Goal: Feedback & Contribution: Contribute content

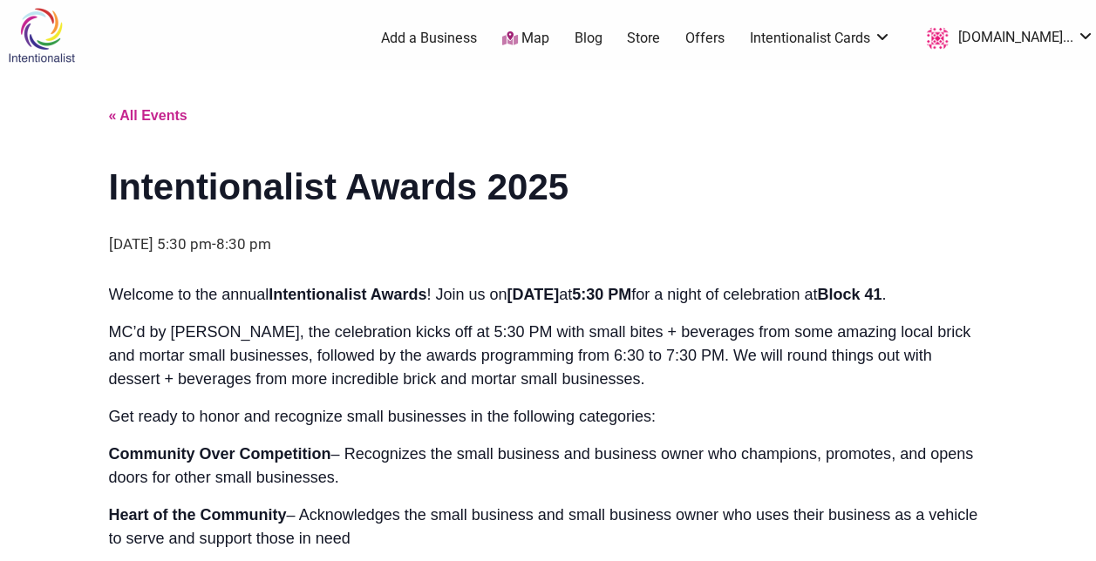
click at [24, 36] on img at bounding box center [41, 35] width 83 height 57
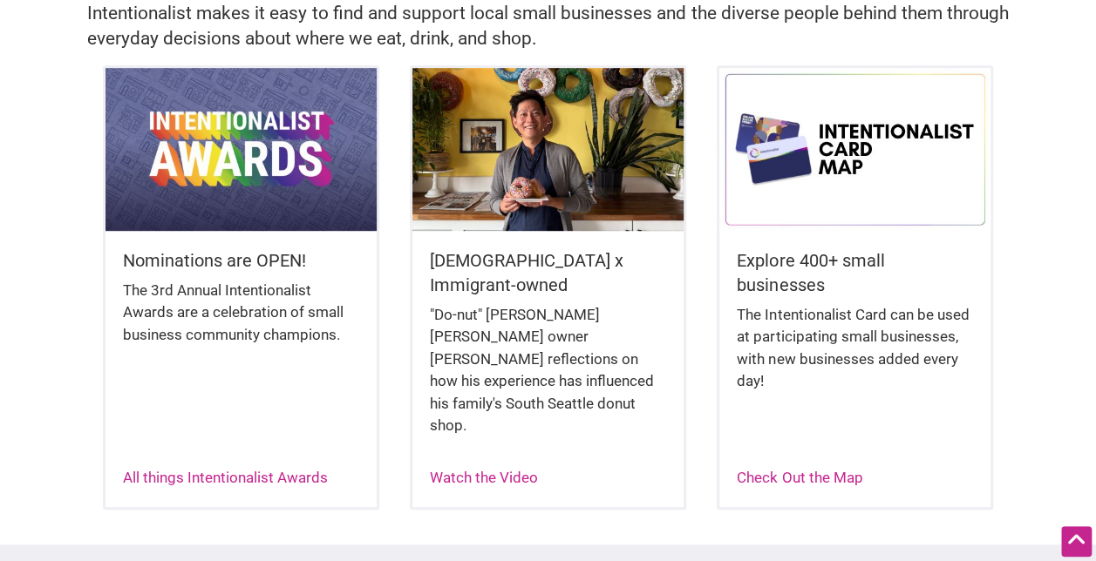
scroll to position [487, 0]
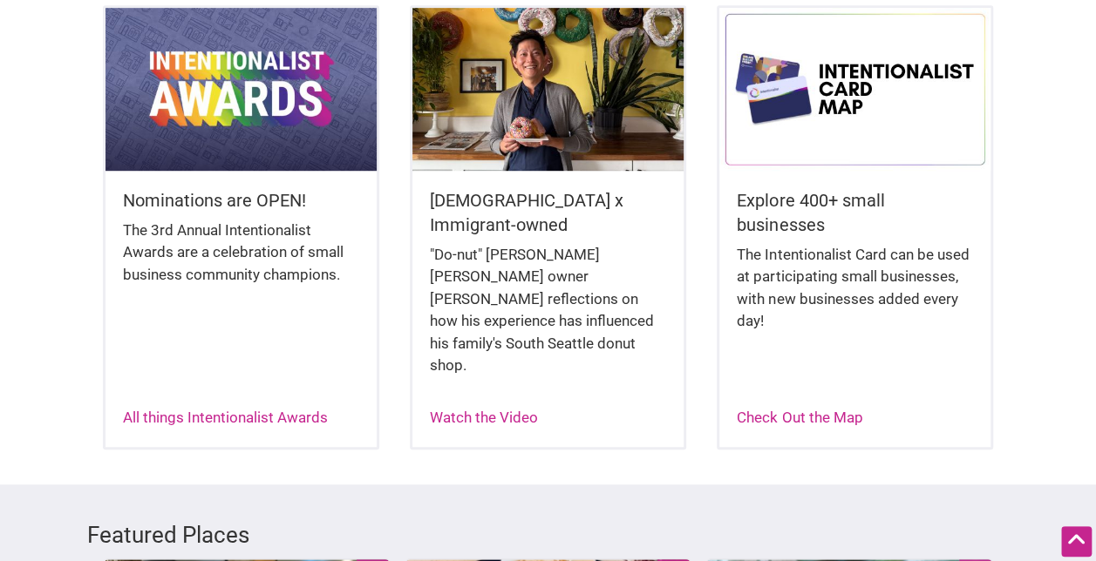
click at [235, 181] on div "Nominations are OPEN! The 3rd Annual Intentionalist Awards are a celebration of…" at bounding box center [240, 255] width 271 height 168
click at [228, 89] on img at bounding box center [240, 89] width 271 height 163
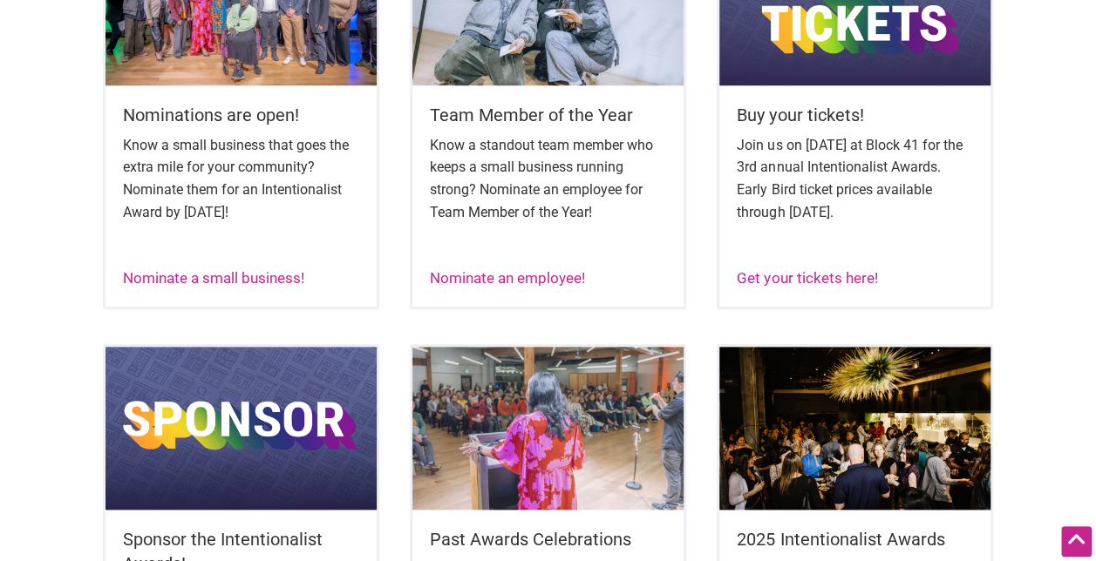
scroll to position [818, 0]
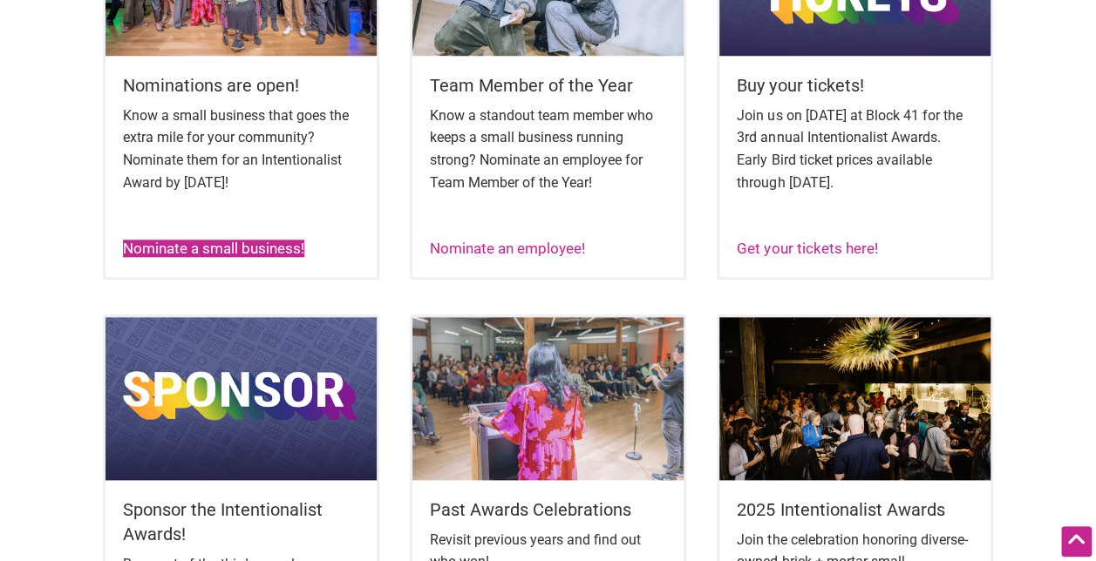
click at [224, 248] on link "Nominate a small business!" at bounding box center [213, 248] width 181 height 17
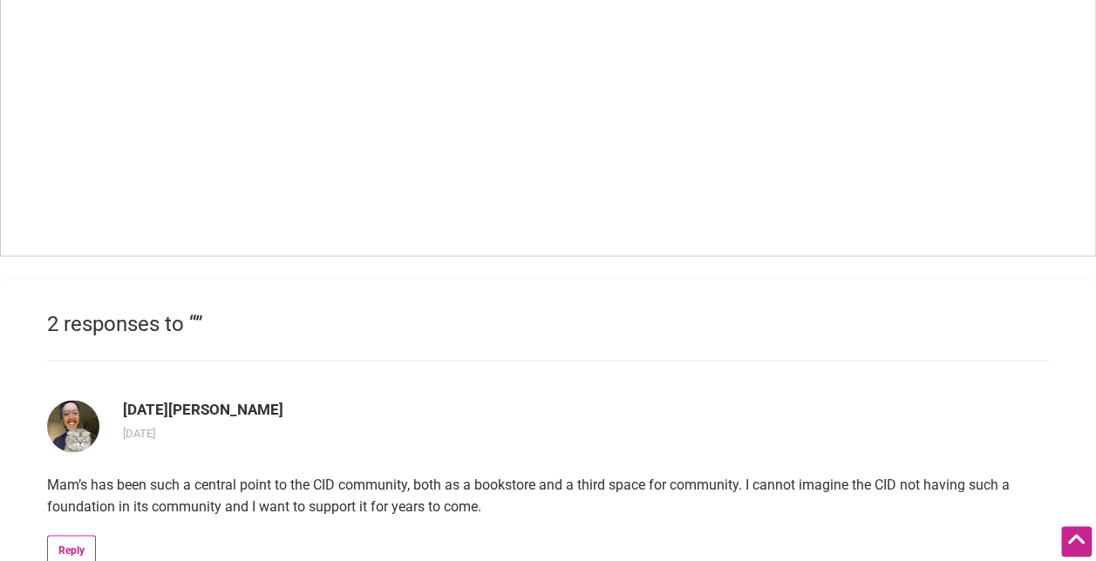
scroll to position [1372, 0]
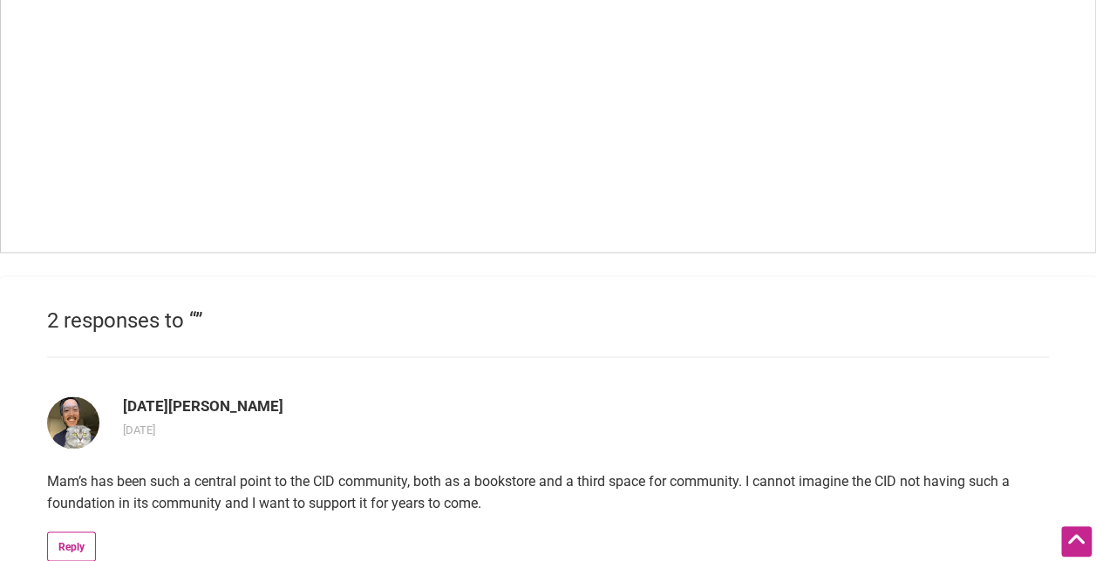
click at [469, 255] on p at bounding box center [548, 24] width 1096 height 472
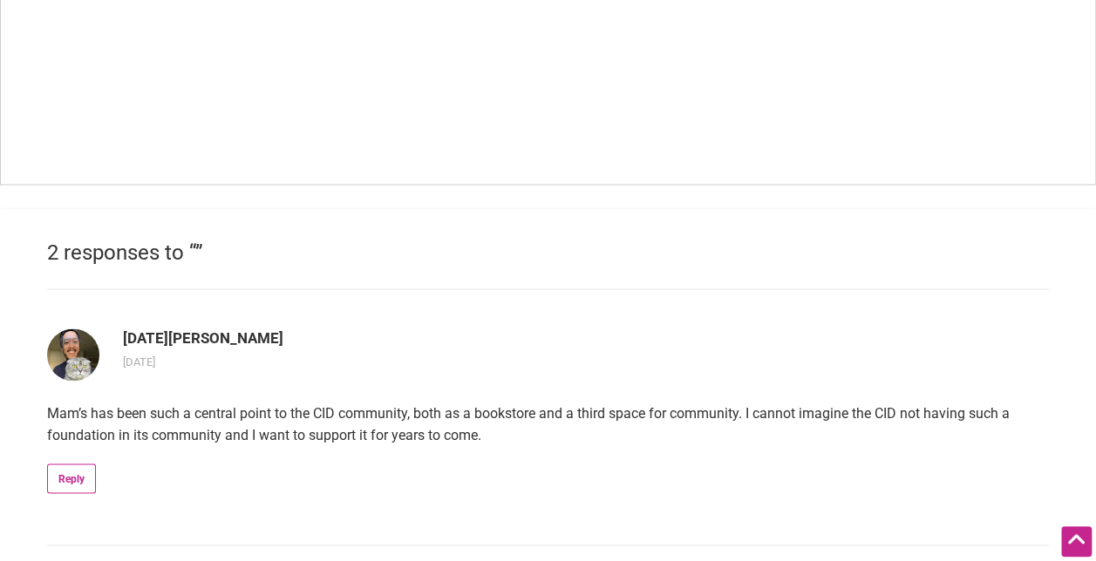
scroll to position [1442, 0]
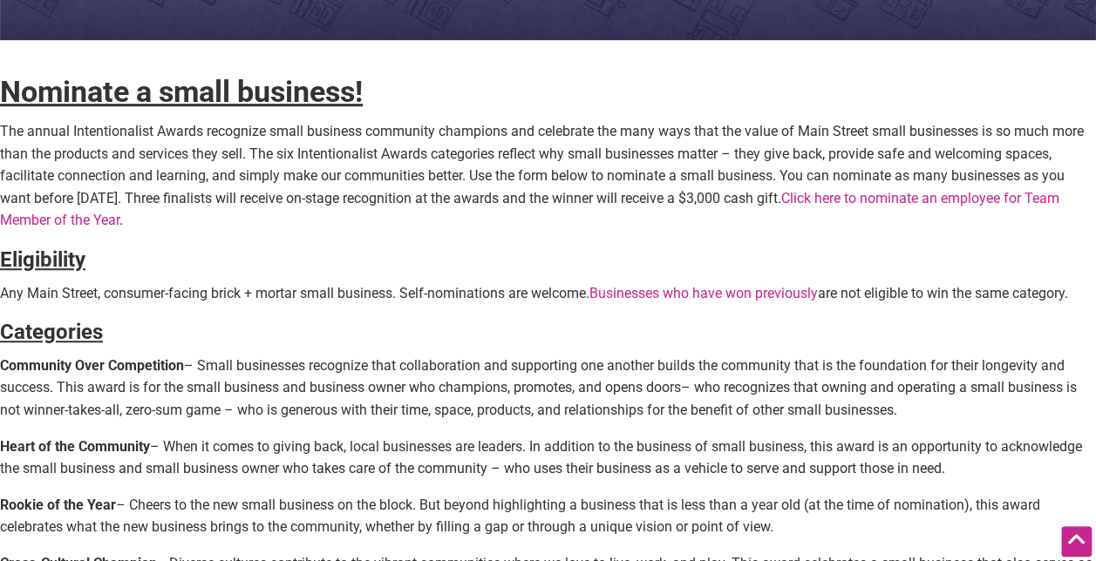
scroll to position [425, 0]
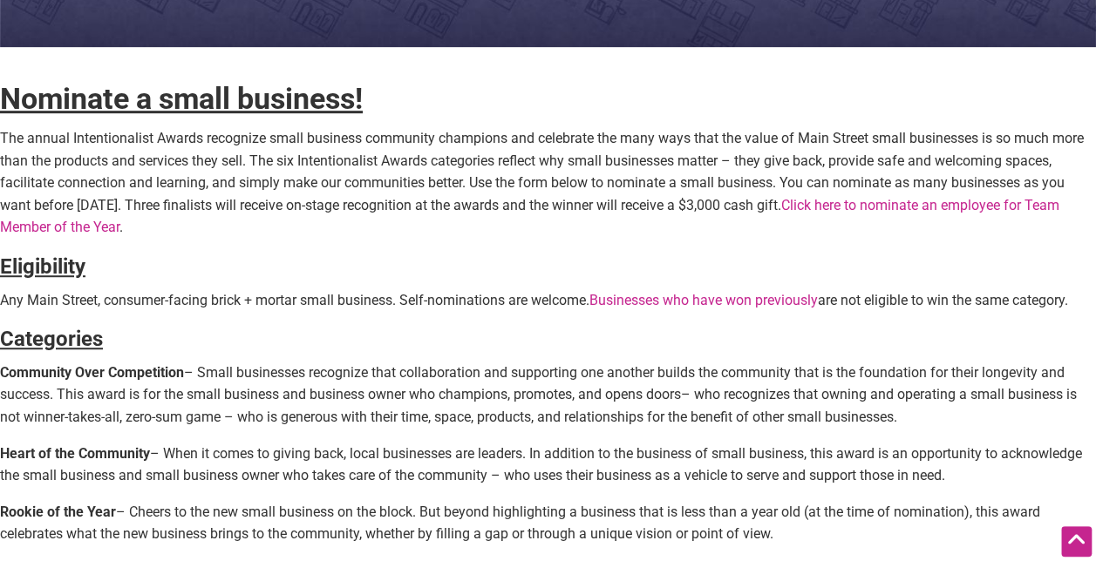
click at [1017, 202] on link "Click here to nominate an employee for Team Member of the Year" at bounding box center [529, 216] width 1059 height 39
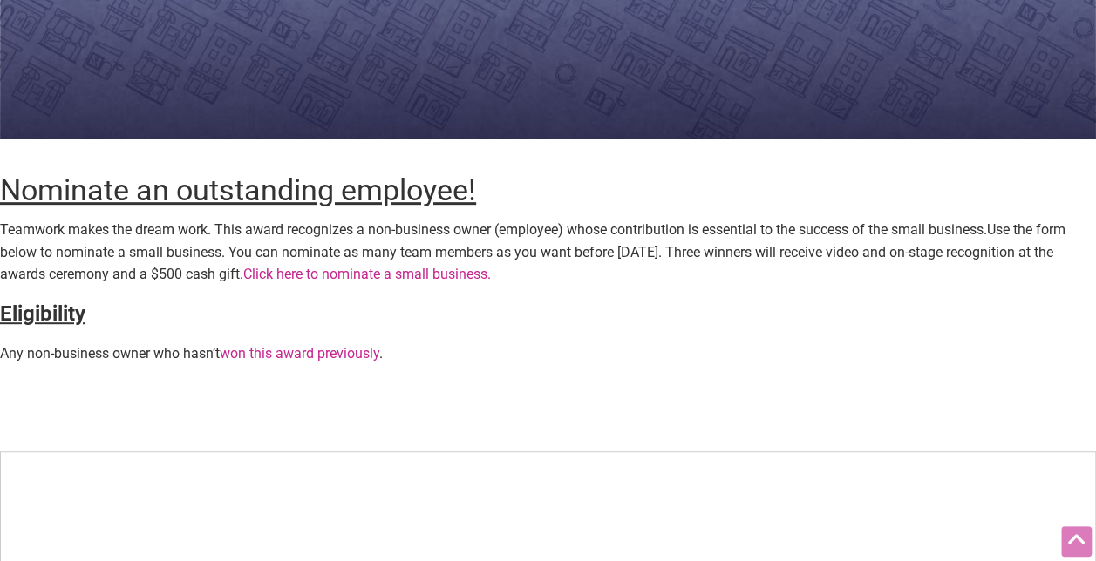
scroll to position [352, 0]
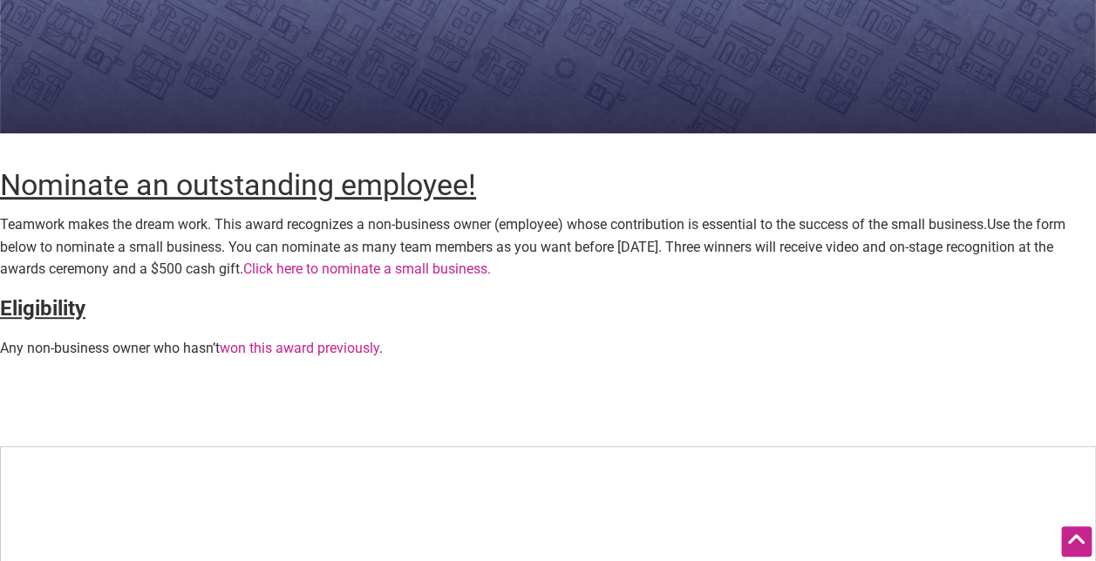
click at [378, 266] on link "Click here to nominate a small business." at bounding box center [367, 269] width 248 height 17
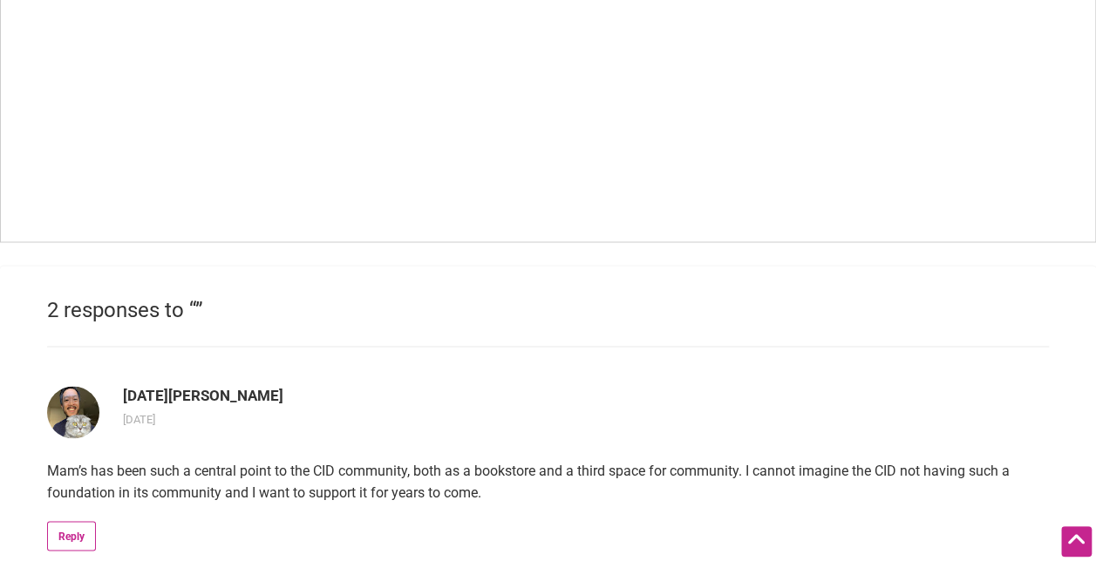
scroll to position [1418, 0]
